Goal: Task Accomplishment & Management: Manage account settings

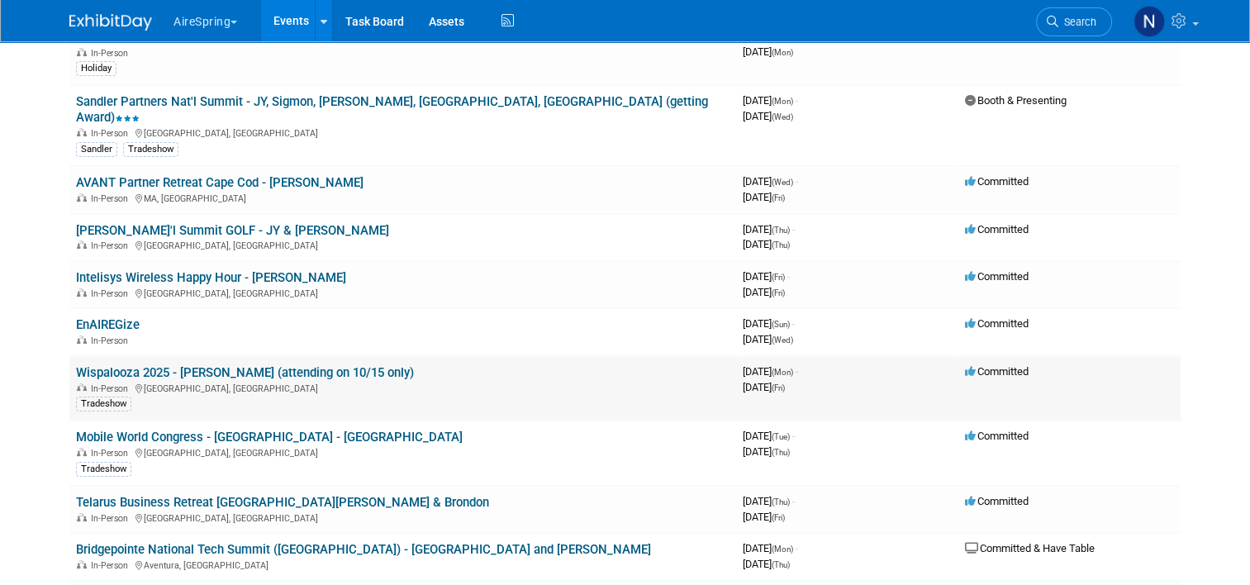
scroll to position [165, 0]
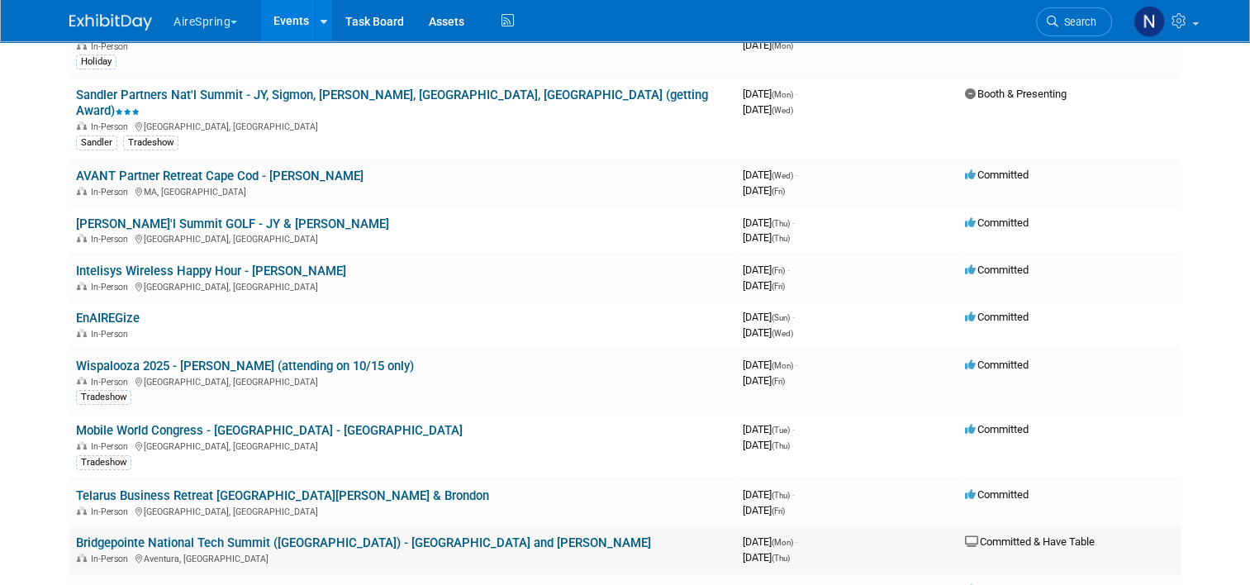
click at [317, 526] on td "Bridgepointe National Tech Summit ([GEOGRAPHIC_DATA]) - [GEOGRAPHIC_DATA] and […" at bounding box center [402, 549] width 667 height 47
click at [317, 535] on link "Bridgepointe National Tech Summit ([GEOGRAPHIC_DATA]) - [GEOGRAPHIC_DATA] and […" at bounding box center [363, 542] width 575 height 15
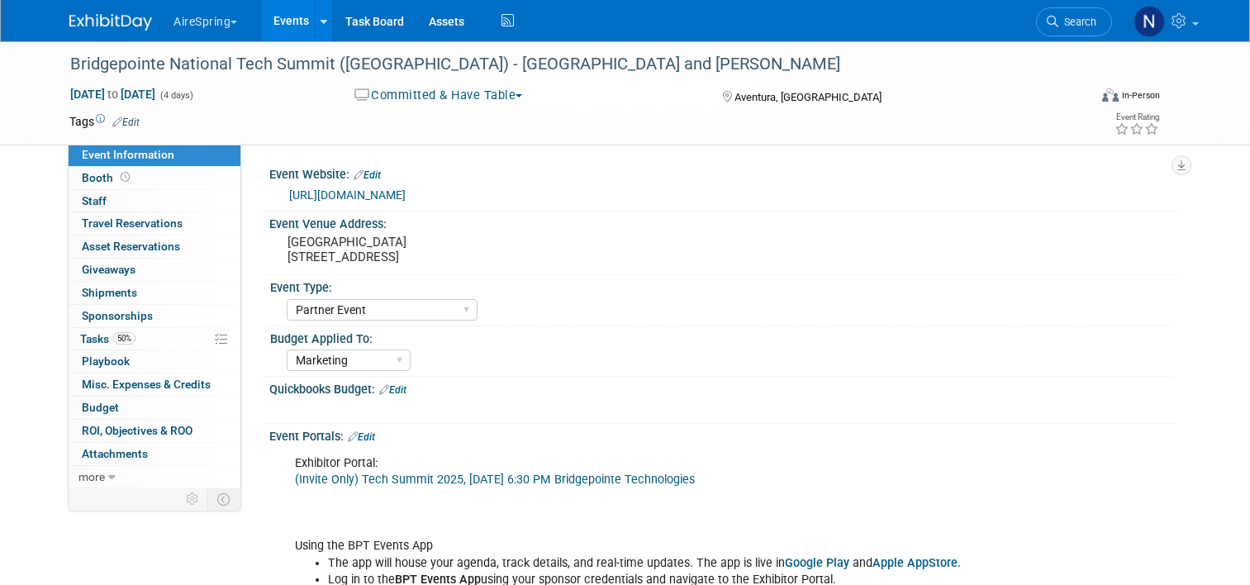
select select "Partner Event"
select select "Marketing"
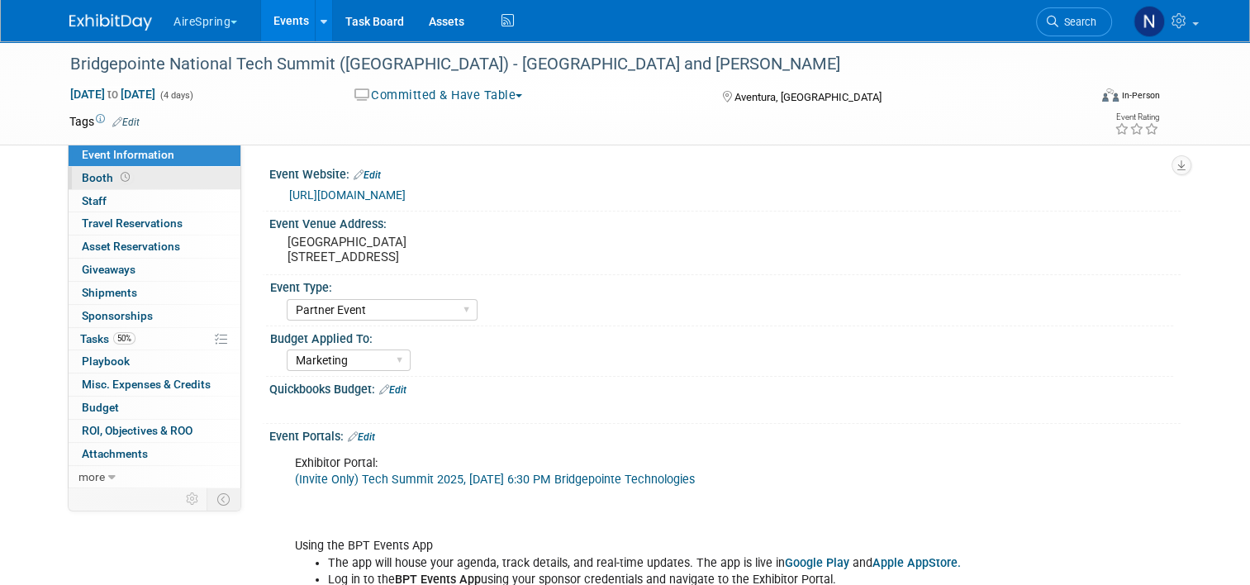
click at [92, 181] on span "Booth" at bounding box center [107, 177] width 51 height 13
